Goal: Information Seeking & Learning: Learn about a topic

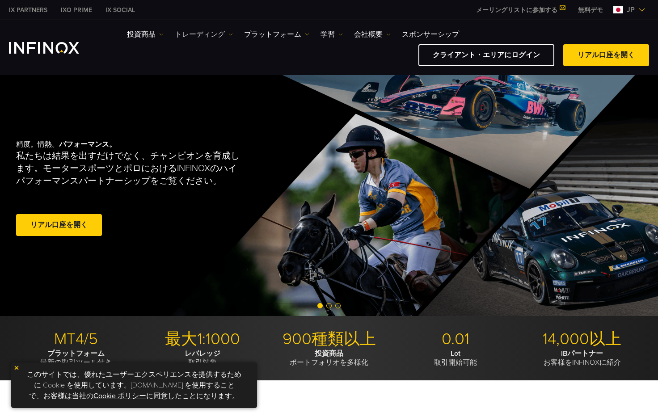
click at [190, 35] on link "トレーディング" at bounding box center [204, 34] width 58 height 11
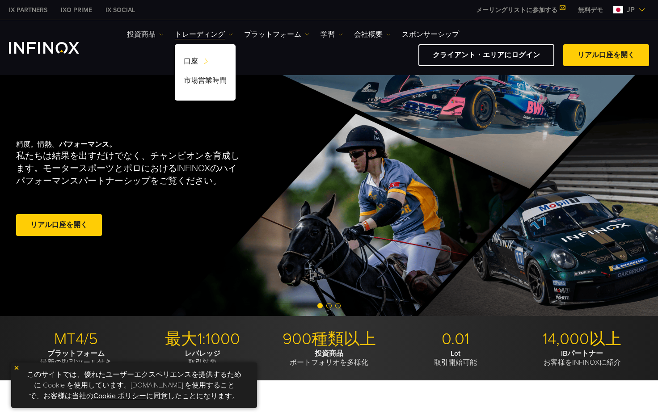
click at [148, 36] on link "投資商品" at bounding box center [145, 34] width 37 height 11
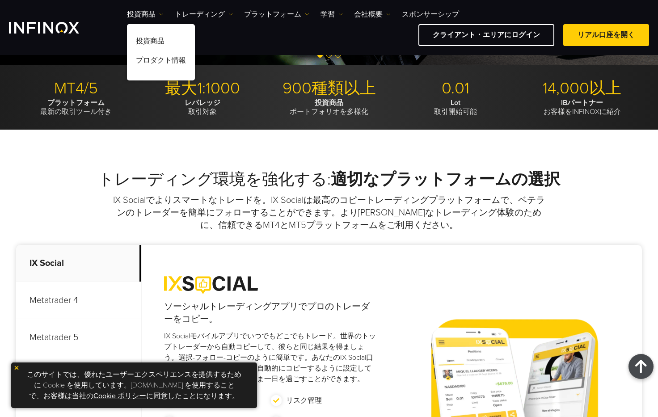
scroll to position [238, 0]
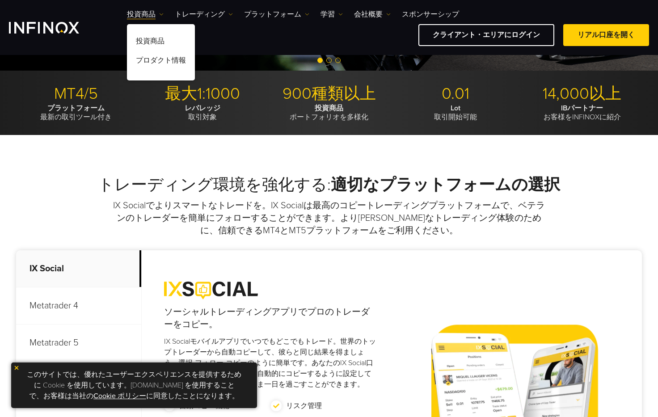
click at [35, 26] on img "INFINOX Logo" at bounding box center [44, 28] width 70 height 12
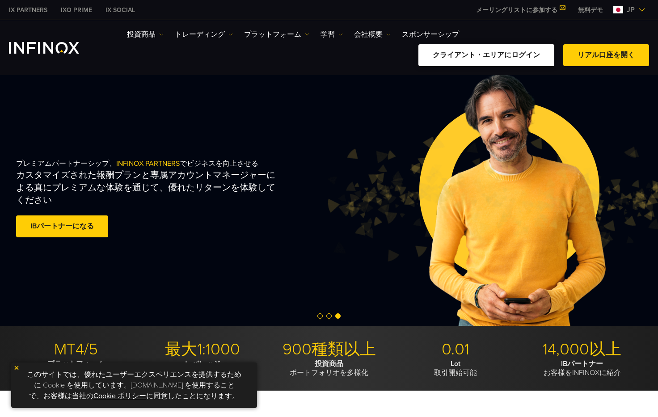
click at [485, 63] on link "クライアント・エリアにログイン" at bounding box center [486, 55] width 136 height 22
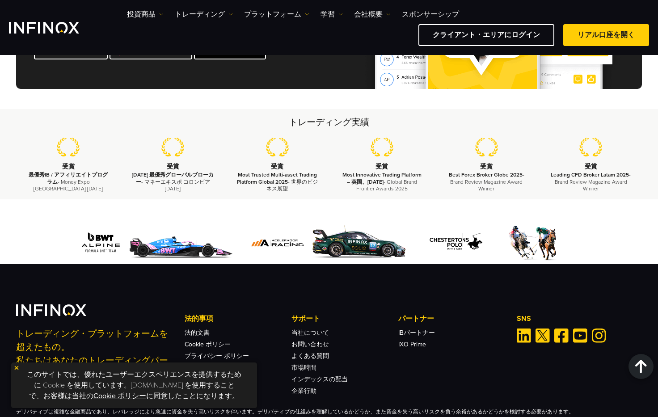
scroll to position [3023, 0]
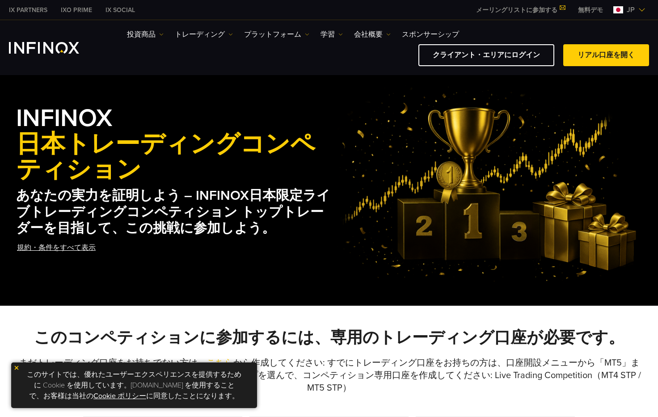
click at [85, 250] on link "規約・条件をすべて表示" at bounding box center [56, 248] width 80 height 22
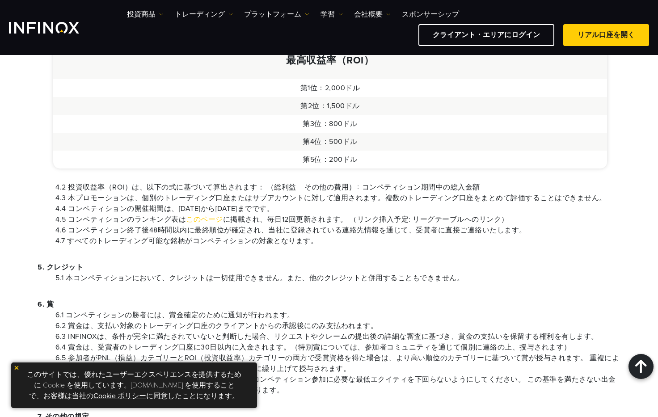
scroll to position [596, 0]
